Goal: Task Accomplishment & Management: Complete application form

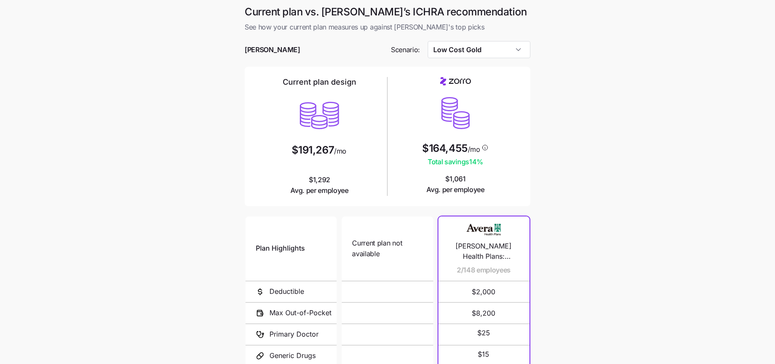
scroll to position [14, 0]
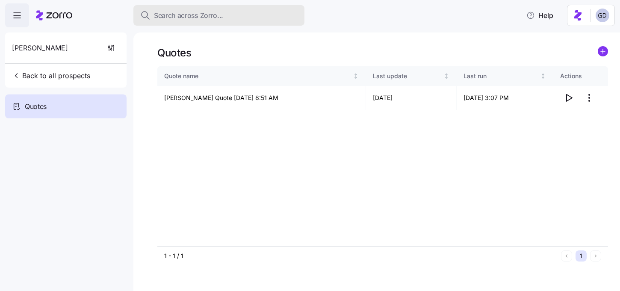
click at [206, 21] on button "Search across Zorro..." at bounding box center [218, 15] width 171 height 21
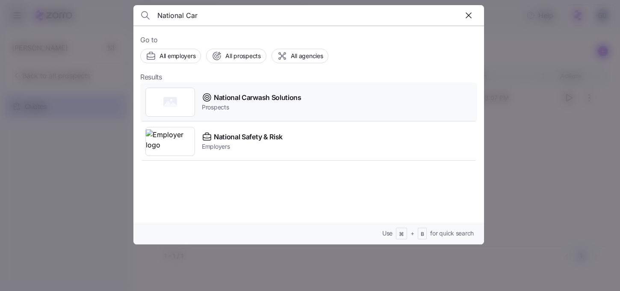
type input "National Car"
click at [229, 100] on span "National Carwash Solutions" at bounding box center [258, 97] width 88 height 11
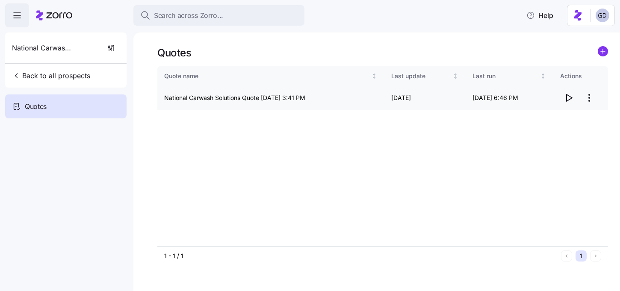
click at [568, 99] on icon "button" at bounding box center [568, 98] width 10 height 10
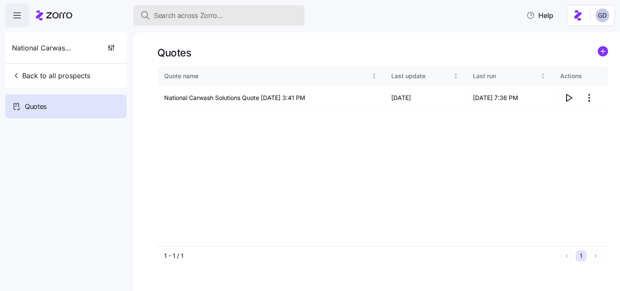
click at [213, 16] on span "Search across Zorro..." at bounding box center [188, 15] width 69 height 11
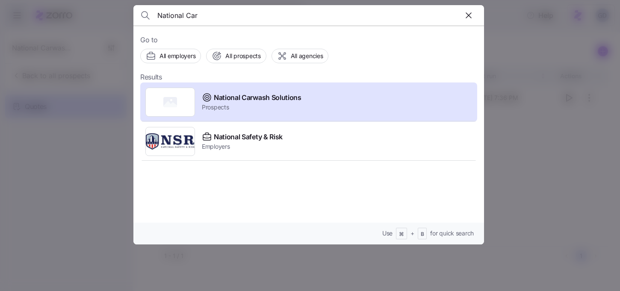
click at [213, 16] on input "National Car" at bounding box center [266, 15] width 219 height 21
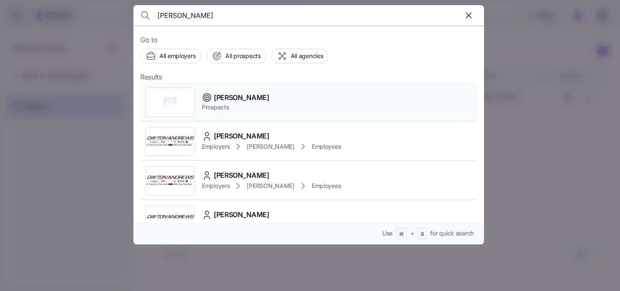
type input "Max Ar"
click at [223, 107] on span "Prospects" at bounding box center [236, 107] width 68 height 9
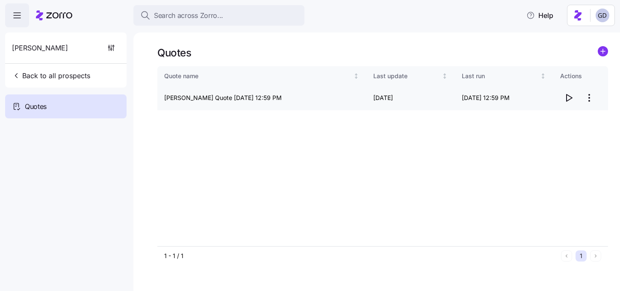
click at [583, 97] on html "Search across Zorro... Help Max Arnold Back to all prospects Quotes - new Quote…" at bounding box center [310, 143] width 620 height 286
click at [544, 116] on div "Edit quote" at bounding box center [533, 118] width 29 height 9
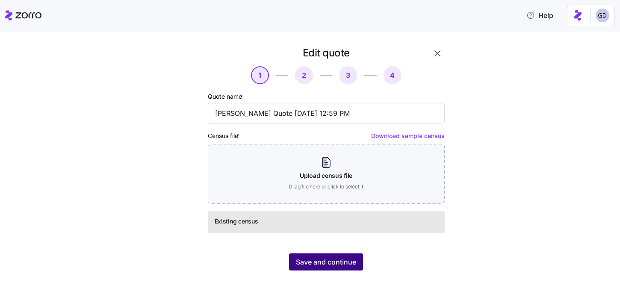
click at [337, 255] on button "Save and continue" at bounding box center [326, 261] width 74 height 17
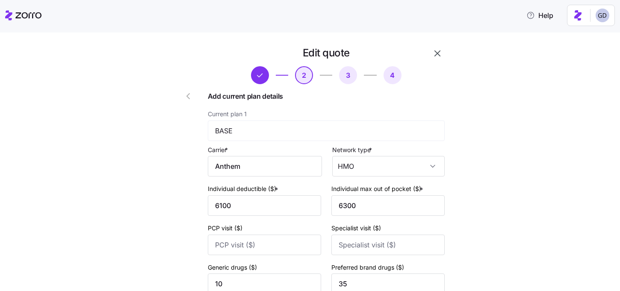
scroll to position [128, 0]
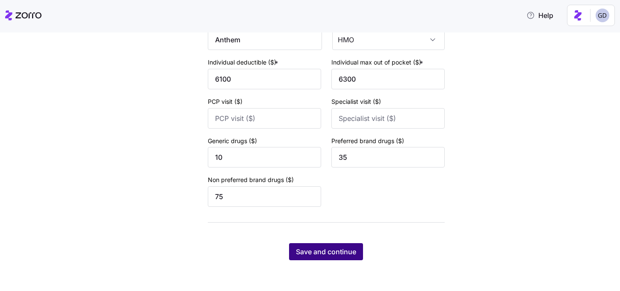
click at [332, 248] on span "Save and continue" at bounding box center [326, 252] width 60 height 10
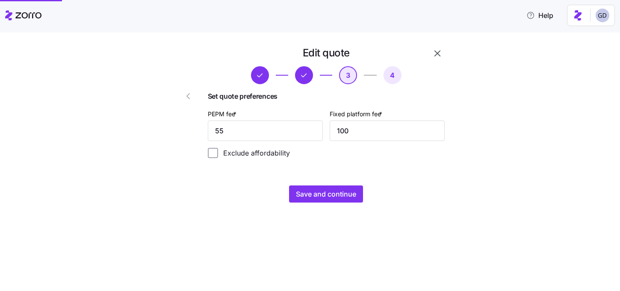
scroll to position [0, 0]
click at [260, 132] on input "55" at bounding box center [265, 131] width 115 height 21
type input "65"
click at [299, 191] on span "Save and continue" at bounding box center [326, 194] width 60 height 10
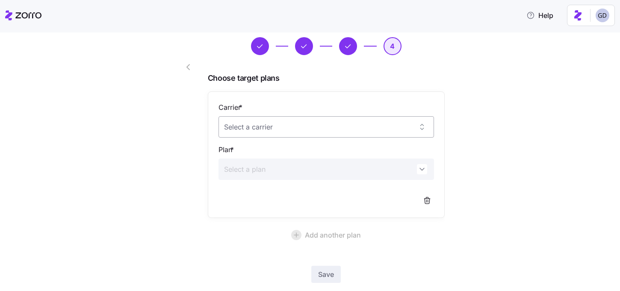
scroll to position [77, 0]
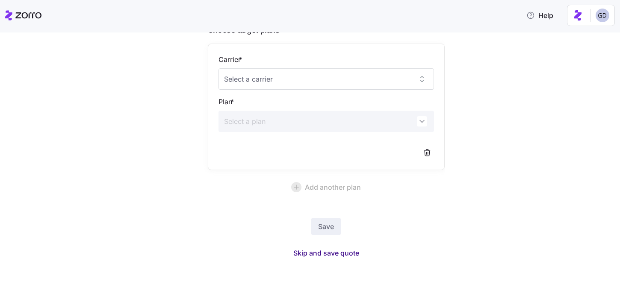
click at [328, 251] on span "Skip and save quote" at bounding box center [326, 253] width 66 height 10
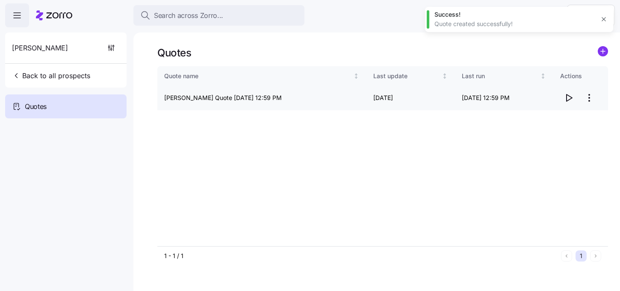
click at [565, 98] on icon "button" at bounding box center [568, 98] width 10 height 10
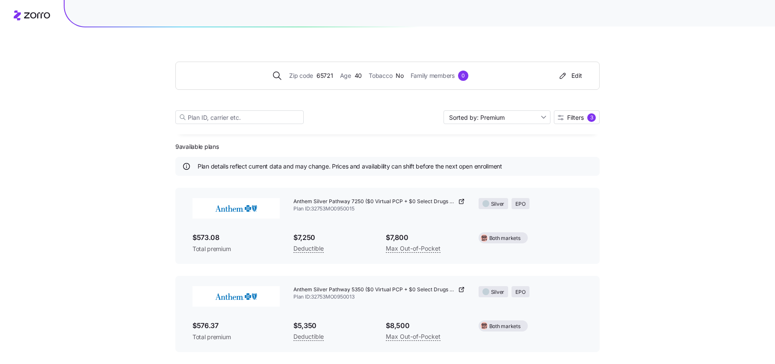
scroll to position [250, 0]
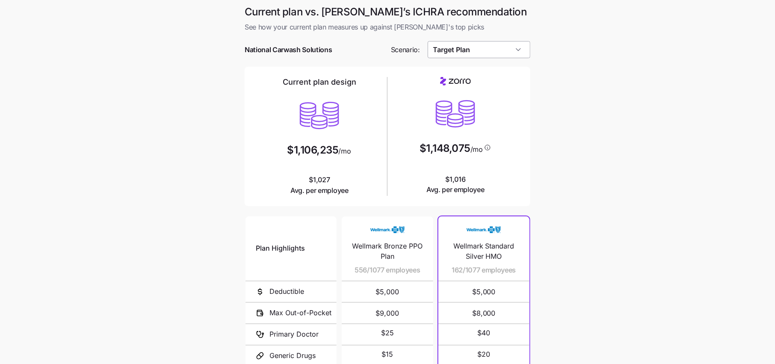
click at [482, 50] on input "Target Plan" at bounding box center [478, 49] width 103 height 17
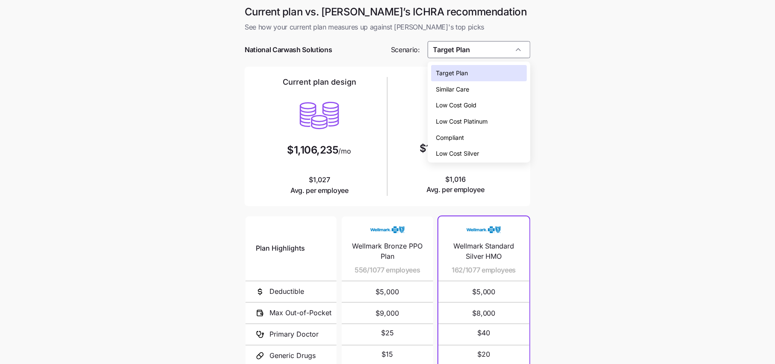
click at [465, 150] on span "Low Cost Silver" at bounding box center [457, 153] width 43 height 9
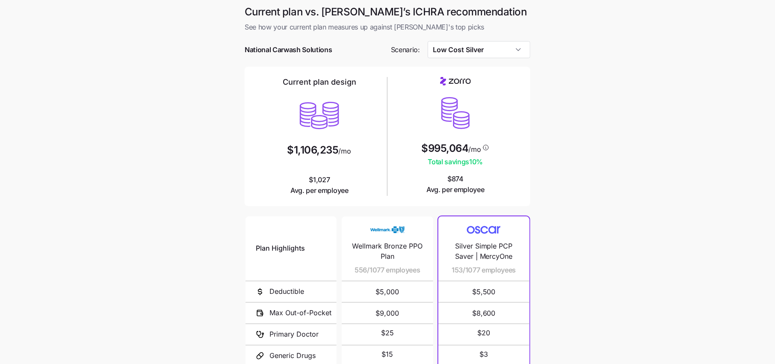
type input "Low Cost Silver"
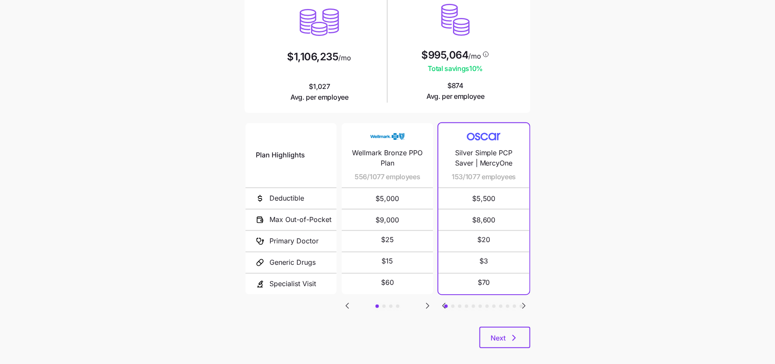
scroll to position [103, 0]
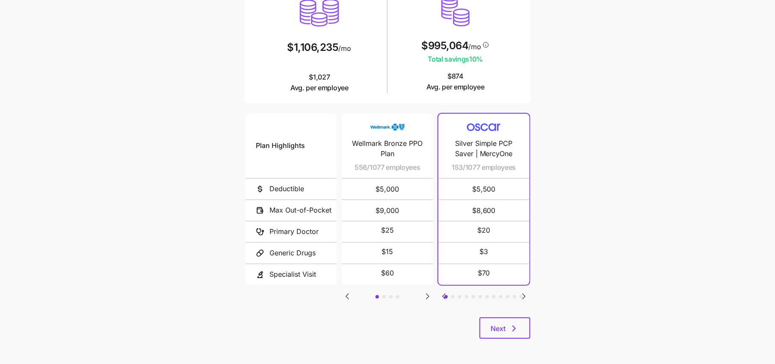
click at [426, 296] on icon "Go to next slide" at bounding box center [427, 296] width 3 height 5
click at [524, 294] on icon "Go to next slide" at bounding box center [523, 296] width 3 height 5
click at [350, 294] on icon "Go to previous slide" at bounding box center [347, 296] width 10 height 10
click at [523, 295] on icon "Go to next slide" at bounding box center [523, 296] width 3 height 5
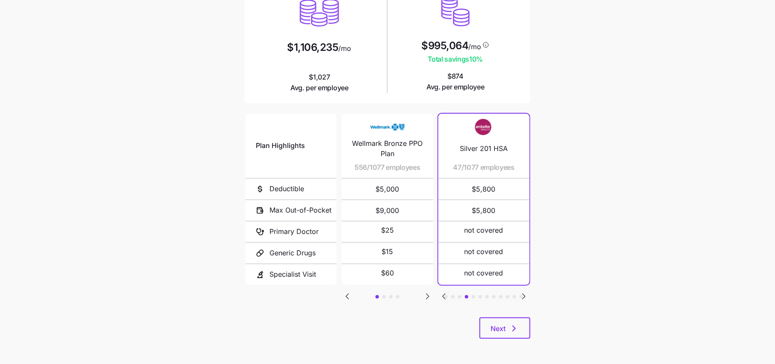
click at [523, 295] on icon "Go to next slide" at bounding box center [523, 296] width 3 height 5
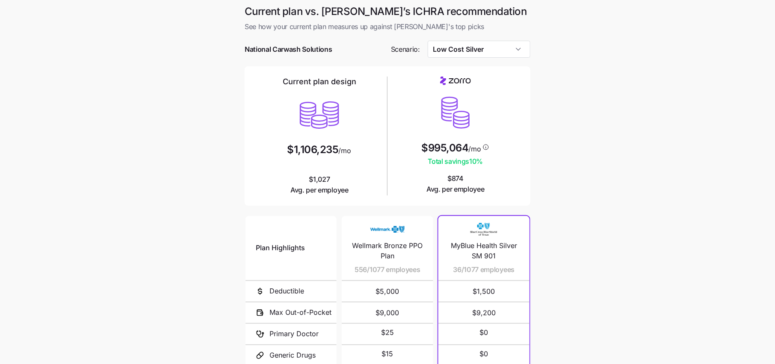
scroll to position [0, 0]
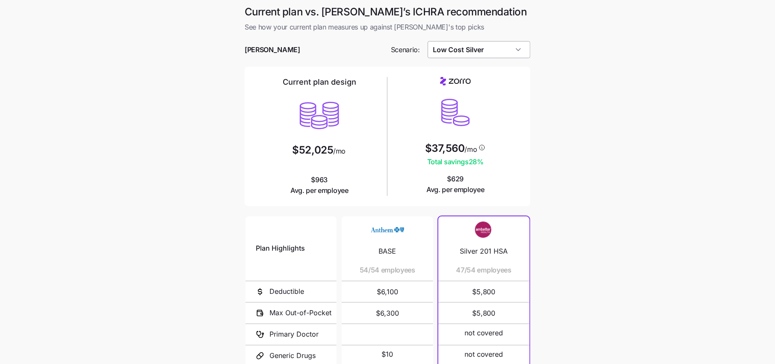
click at [497, 52] on input "Low Cost Silver" at bounding box center [478, 49] width 103 height 17
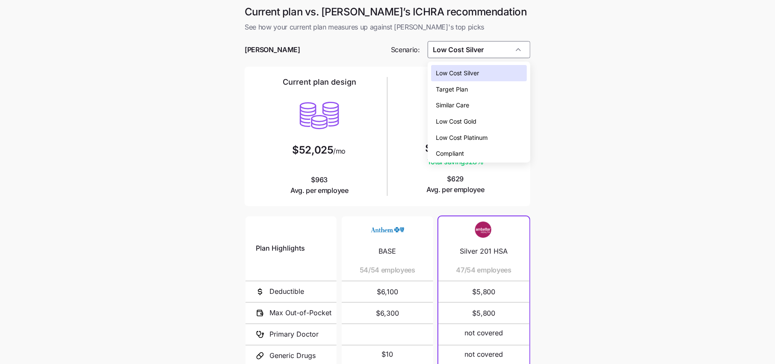
click at [475, 120] on span "Low Cost Gold" at bounding box center [456, 121] width 41 height 9
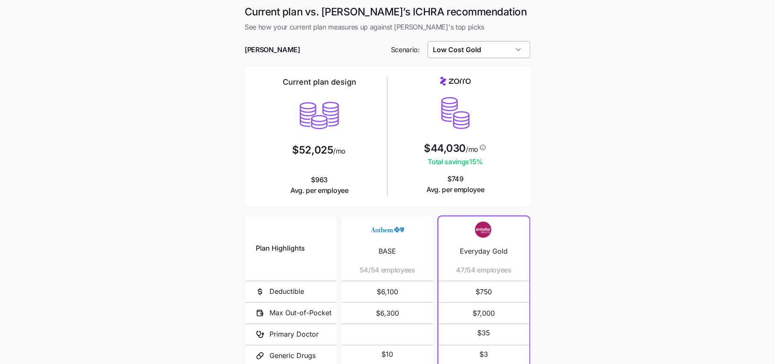
click at [487, 54] on input "Low Cost Gold" at bounding box center [478, 49] width 103 height 17
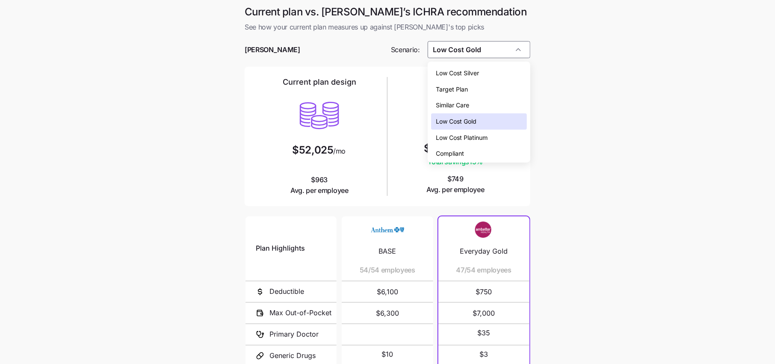
click at [465, 77] on span "Low Cost Silver" at bounding box center [457, 72] width 43 height 9
type input "Low Cost Silver"
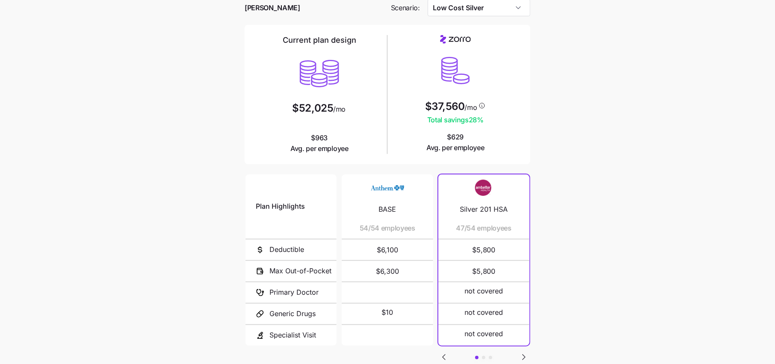
scroll to position [41, 0]
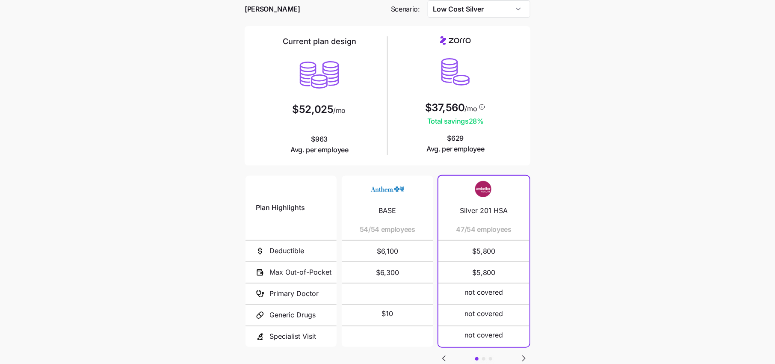
click at [521, 353] on icon "Go to next slide" at bounding box center [523, 358] width 10 height 10
click at [521, 354] on icon "Go to next slide" at bounding box center [523, 358] width 10 height 10
click at [445, 356] on icon "Go to previous slide" at bounding box center [443, 358] width 3 height 5
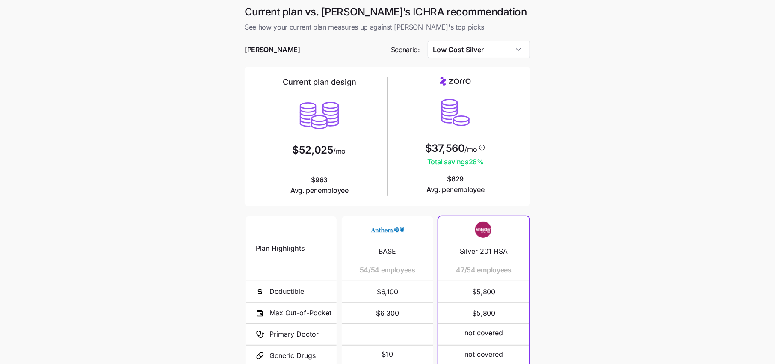
scroll to position [103, 0]
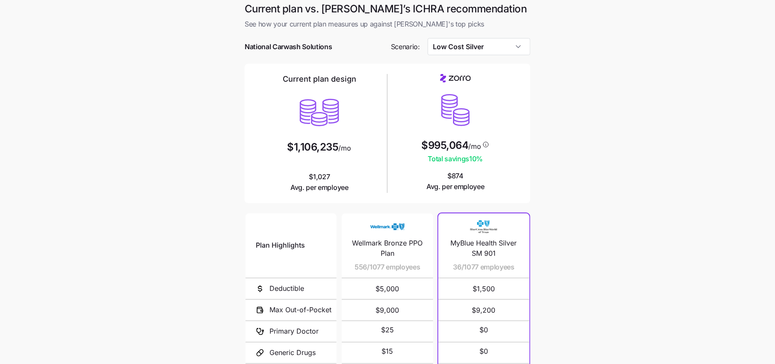
scroll to position [103, 0]
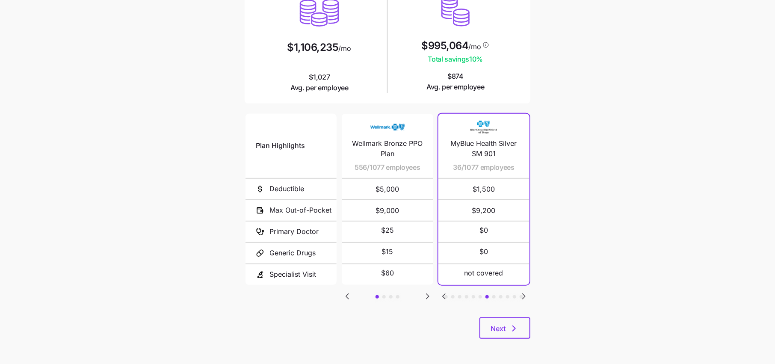
click at [444, 295] on icon "Go to previous slide" at bounding box center [443, 296] width 3 height 5
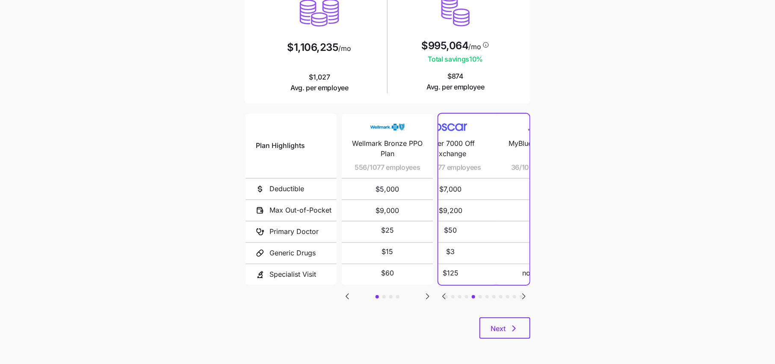
click at [444, 295] on icon "Go to previous slide" at bounding box center [443, 296] width 3 height 5
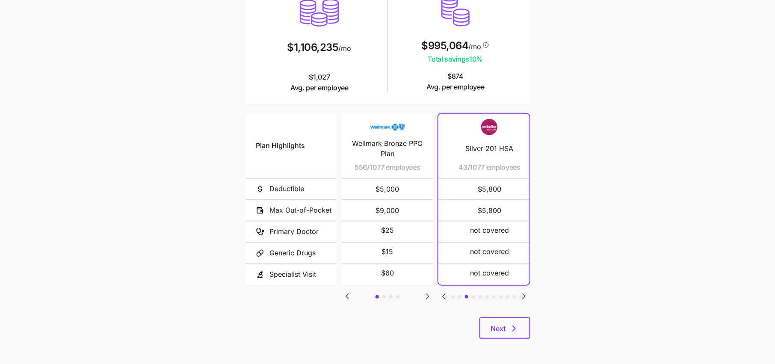
click at [444, 295] on icon "Go to previous slide" at bounding box center [443, 296] width 3 height 5
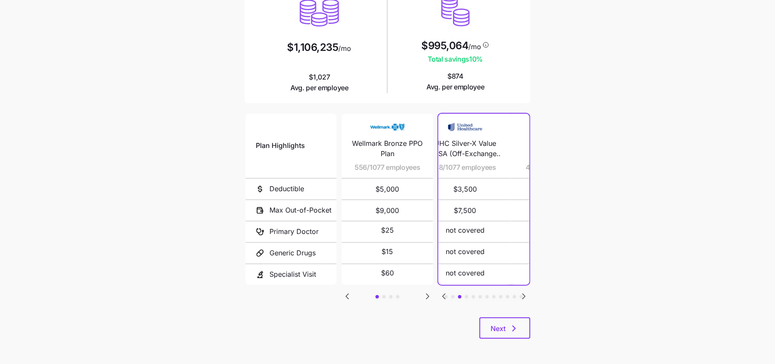
click at [444, 295] on icon "Go to previous slide" at bounding box center [443, 296] width 3 height 5
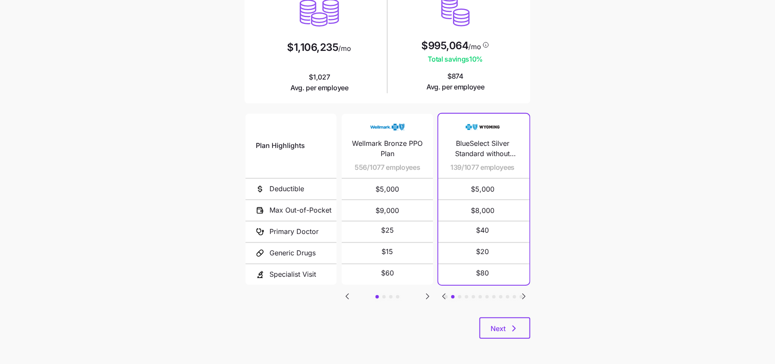
click at [444, 295] on icon "Go to previous slide" at bounding box center [443, 296] width 3 height 5
click at [505, 331] on span "Next" at bounding box center [497, 328] width 15 height 10
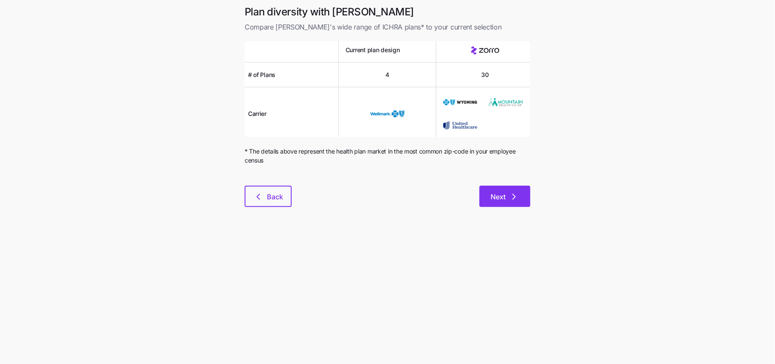
click at [509, 199] on icon "button" at bounding box center [514, 196] width 10 height 10
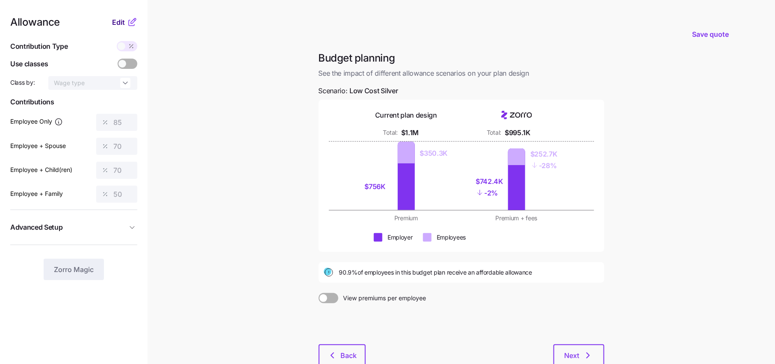
click at [127, 22] on button "Edit" at bounding box center [119, 22] width 15 height 10
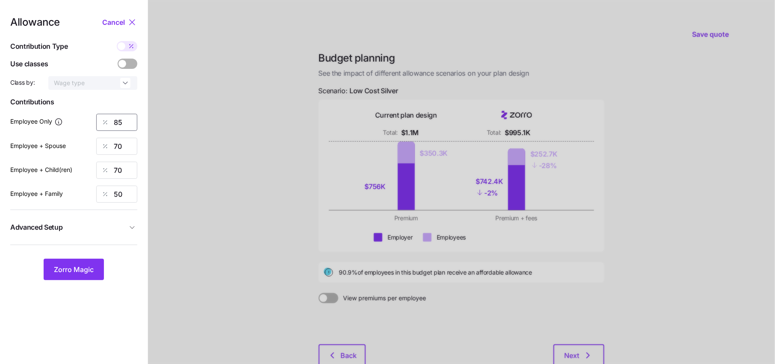
drag, startPoint x: 125, startPoint y: 121, endPoint x: 84, endPoint y: 121, distance: 40.6
click at [88, 121] on div "Employee Only 85" at bounding box center [73, 122] width 127 height 17
click at [73, 271] on span "Zorro Magic" at bounding box center [74, 269] width 40 height 10
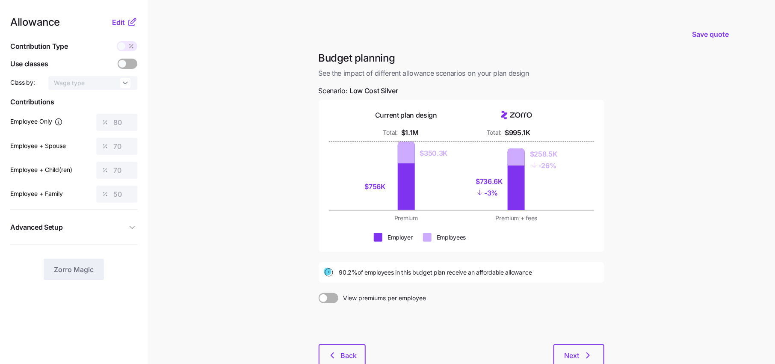
click at [133, 21] on icon at bounding box center [132, 22] width 10 height 10
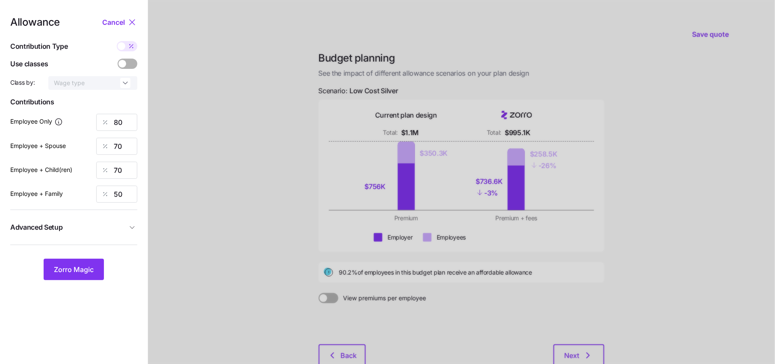
click at [129, 45] on icon at bounding box center [131, 46] width 7 height 7
click at [117, 41] on input "checkbox" at bounding box center [117, 41] width 0 height 0
type input "471"
type input "824"
type input "715"
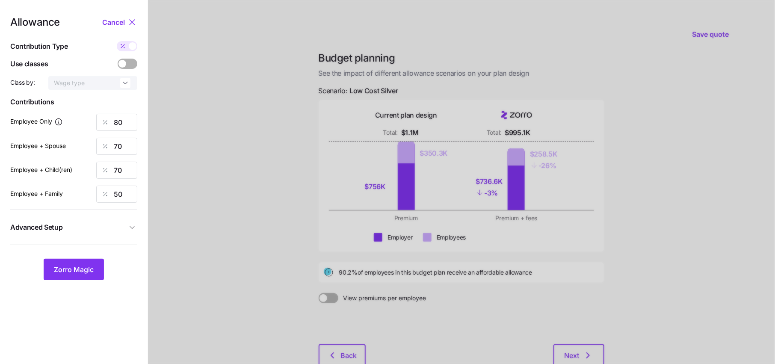
type input "805"
drag, startPoint x: 129, startPoint y: 146, endPoint x: 88, endPoint y: 146, distance: 40.2
click at [88, 146] on div "Employee + Spouse 824" at bounding box center [73, 146] width 127 height 17
type input "471"
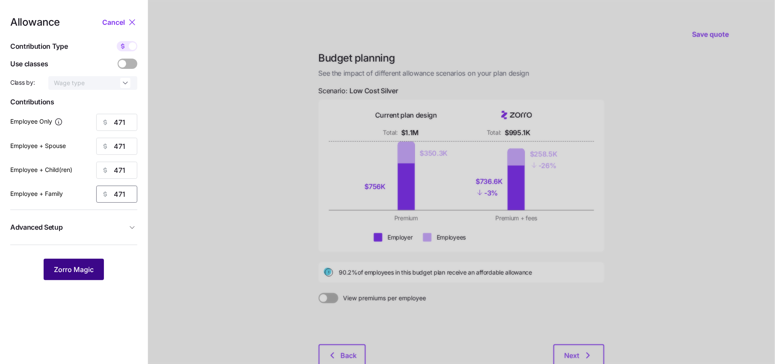
type input "471"
click at [78, 271] on span "Zorro Magic" at bounding box center [74, 269] width 40 height 10
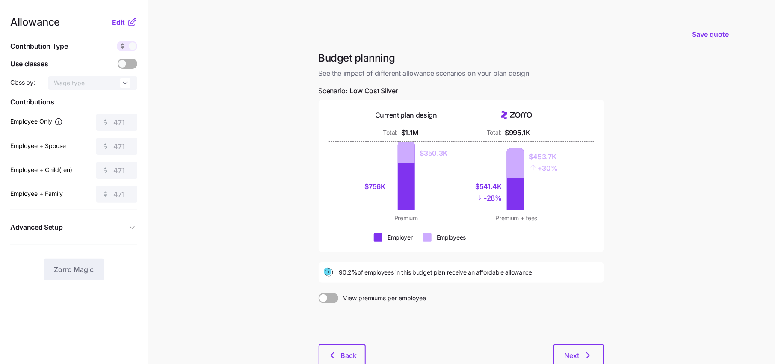
click at [127, 15] on nav "Allowance Edit Contribution Type Use classes Class by: Wage type Contributions …" at bounding box center [73, 210] width 147 height 420
click at [131, 21] on icon at bounding box center [133, 20] width 5 height 5
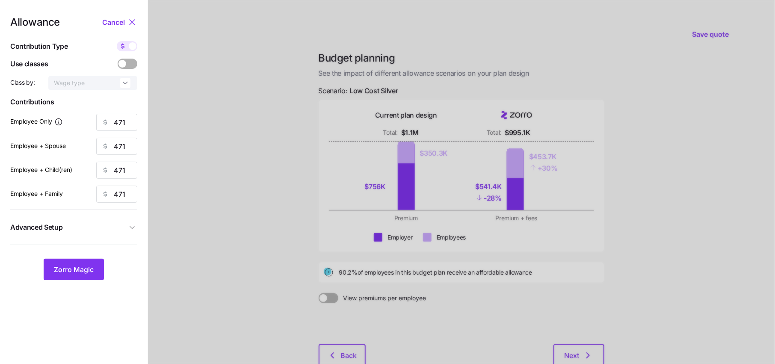
click at [129, 48] on span at bounding box center [133, 46] width 8 height 8
click at [117, 41] on input "checkbox" at bounding box center [117, 41] width 0 height 0
type input "80"
type input "40"
type input "46"
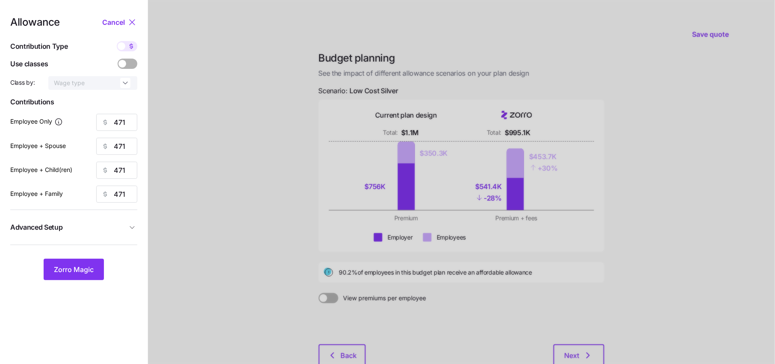
type input "29"
click at [130, 48] on icon at bounding box center [131, 45] width 3 height 3
click at [117, 41] on input "checkbox" at bounding box center [117, 41] width 0 height 0
type input "471"
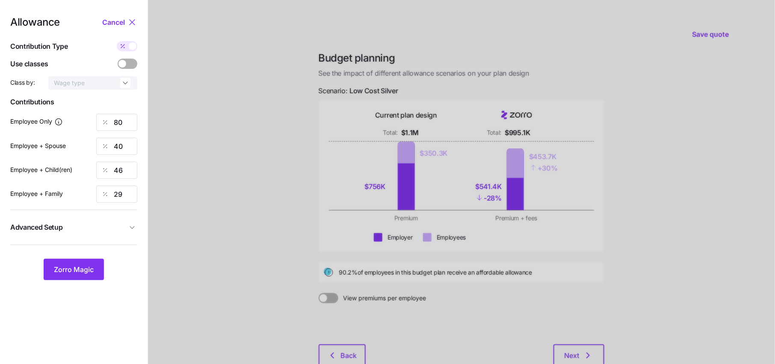
type input "471"
click at [129, 48] on span at bounding box center [133, 46] width 8 height 8
click at [117, 41] on input "checkbox" at bounding box center [117, 41] width 0 height 0
type input "80"
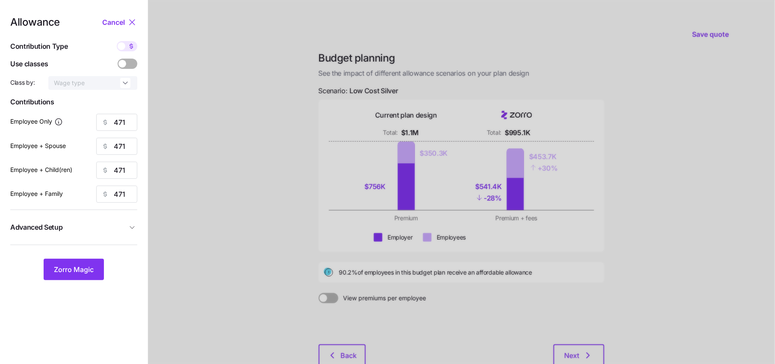
type input "40"
type input "46"
type input "29"
drag, startPoint x: 128, startPoint y: 118, endPoint x: 97, endPoint y: 118, distance: 31.2
click at [97, 118] on div "80" at bounding box center [116, 122] width 41 height 17
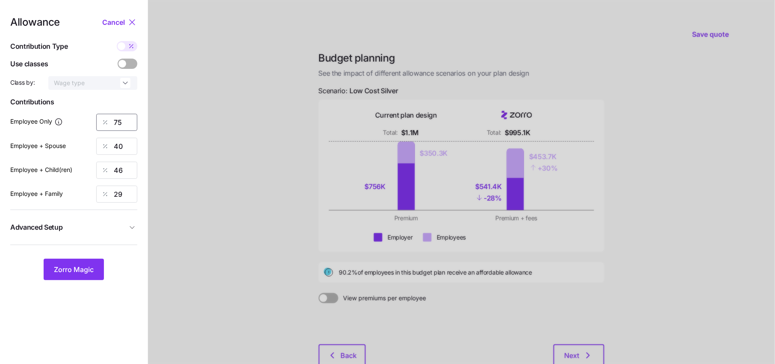
type input "75"
type input "50"
click at [76, 273] on span "Zorro Magic" at bounding box center [74, 269] width 40 height 10
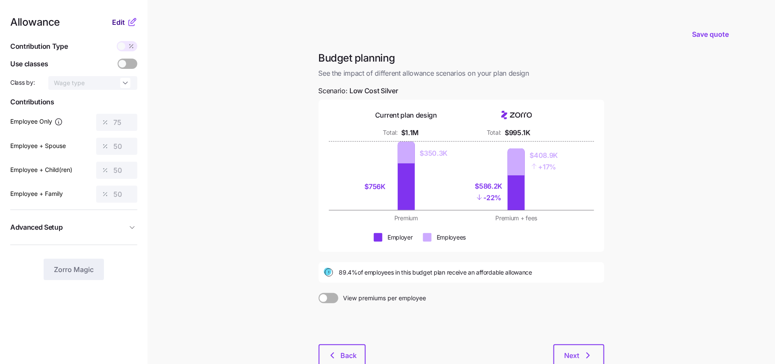
click at [121, 17] on span "Edit" at bounding box center [118, 22] width 13 height 10
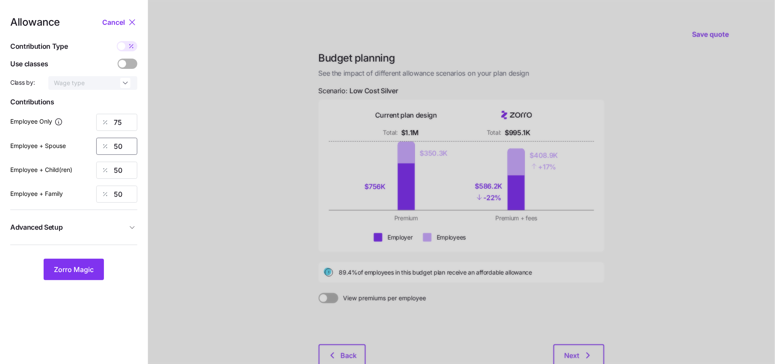
drag, startPoint x: 127, startPoint y: 150, endPoint x: 44, endPoint y: 147, distance: 83.0
click at [44, 147] on div "Employee + Spouse 50" at bounding box center [73, 146] width 127 height 17
type input "60"
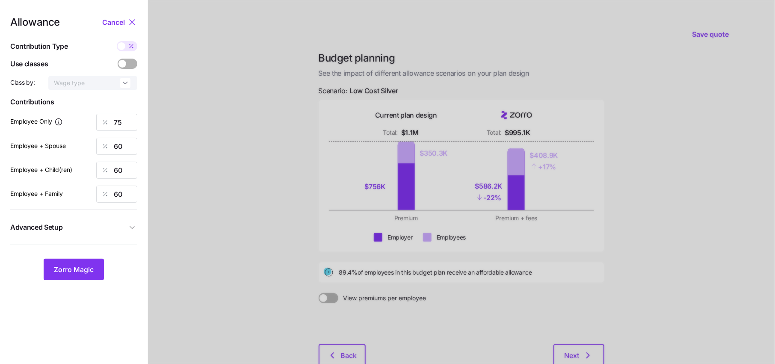
click at [135, 228] on icon "button" at bounding box center [132, 227] width 9 height 9
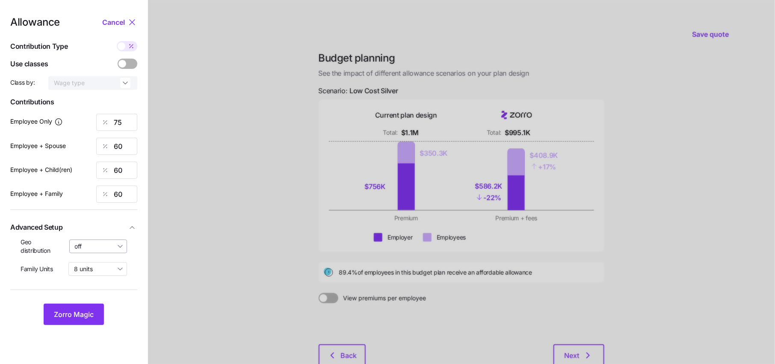
click at [100, 241] on input "off" at bounding box center [98, 246] width 58 height 14
click at [101, 297] on span "By state (46)" at bounding box center [95, 295] width 37 height 9
type input "By state (46)"
click at [72, 321] on button "Zorro Magic" at bounding box center [74, 313] width 60 height 21
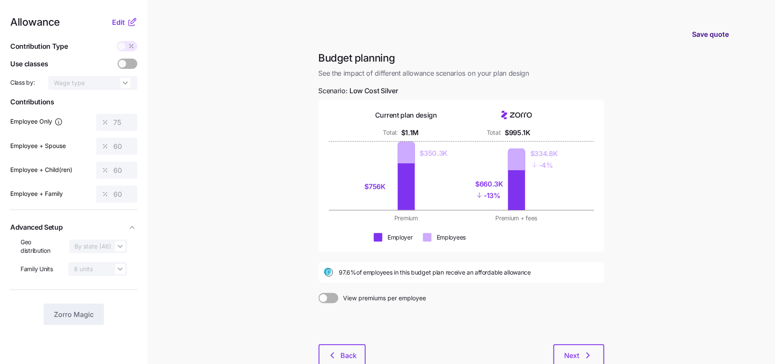
click at [712, 35] on span "Save quote" at bounding box center [710, 34] width 37 height 10
